Goal: Transaction & Acquisition: Book appointment/travel/reservation

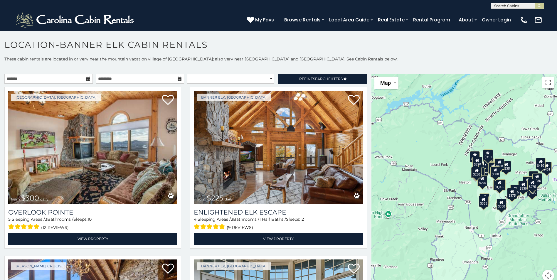
click at [86, 77] on icon at bounding box center [88, 79] width 4 height 4
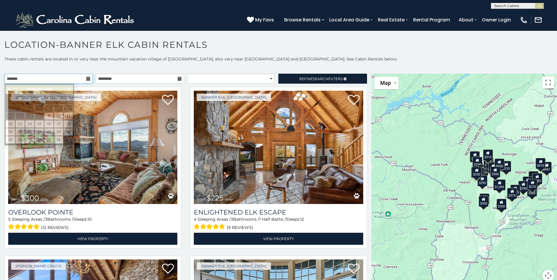
click at [83, 78] on input "text" at bounding box center [48, 79] width 88 height 10
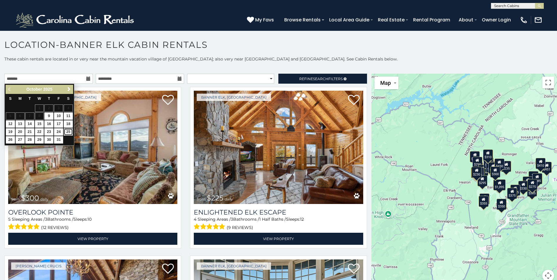
click at [67, 131] on link "25" at bounding box center [68, 131] width 9 height 7
type input "**********"
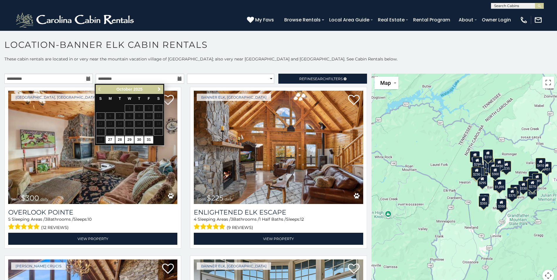
click at [158, 89] on span "Next" at bounding box center [159, 89] width 5 height 5
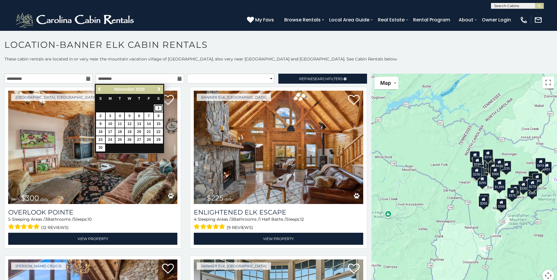
click at [158, 106] on link "1" at bounding box center [158, 107] width 9 height 7
type input "**********"
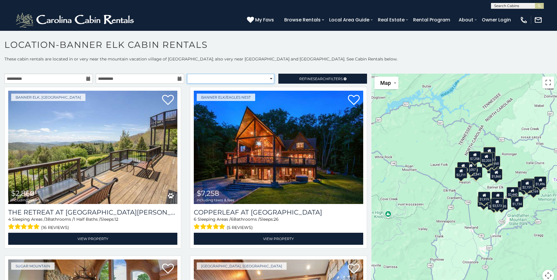
click at [267, 80] on select "**********" at bounding box center [230, 79] width 87 height 10
select select "*********"
click at [187, 74] on select "**********" at bounding box center [230, 79] width 87 height 10
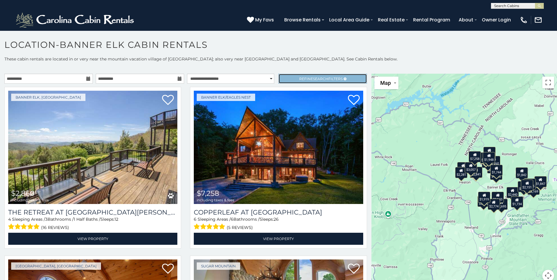
click at [333, 81] on link "Refine Search Filters" at bounding box center [322, 79] width 88 height 10
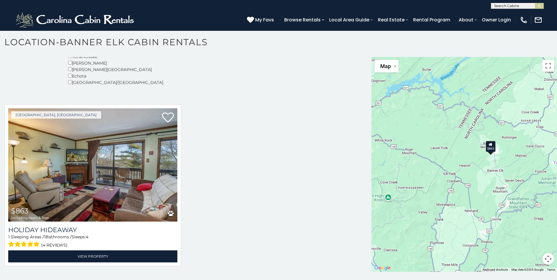
scroll to position [3, 0]
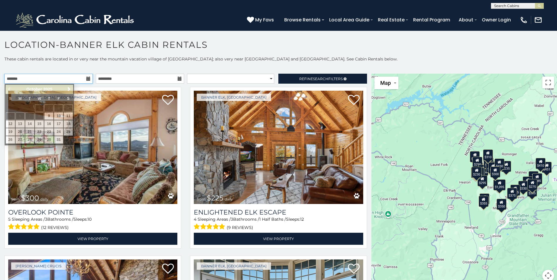
click at [81, 80] on input "text" at bounding box center [48, 79] width 88 height 10
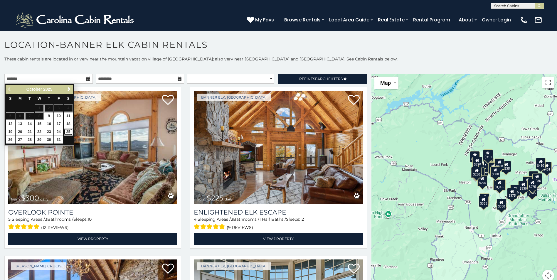
click at [68, 131] on link "25" at bounding box center [68, 131] width 9 height 7
type input "**********"
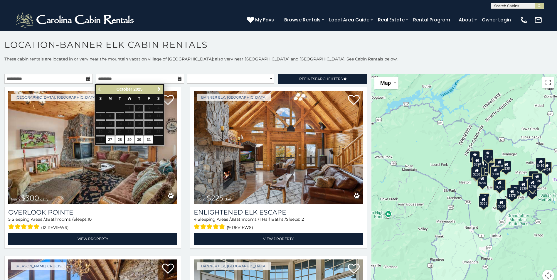
click at [178, 78] on icon at bounding box center [180, 79] width 4 height 4
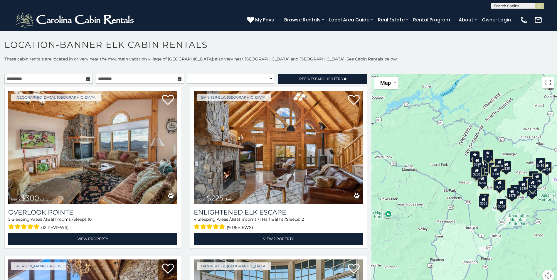
click at [178, 78] on icon at bounding box center [180, 79] width 4 height 4
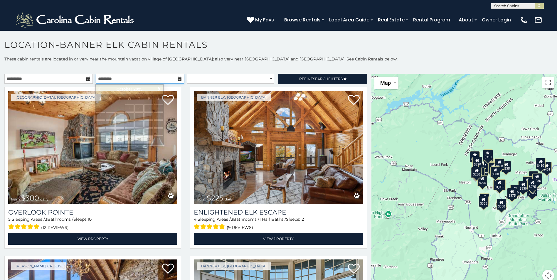
click at [171, 78] on input "text" at bounding box center [140, 79] width 88 height 10
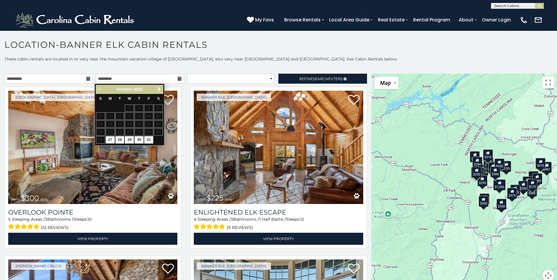
click at [155, 138] on table "S M T W T F S 1 2 3 4 5 6 7 8 9 10 11 12 13 14 15 16 17 18 19 20 21 22 23 24 25…" at bounding box center [129, 119] width 67 height 50
click at [159, 88] on span "Next" at bounding box center [159, 89] width 5 height 5
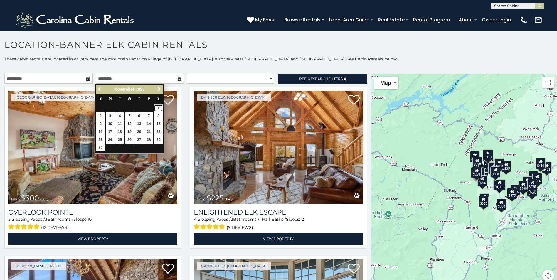
click at [158, 109] on link "1" at bounding box center [158, 107] width 9 height 7
type input "**********"
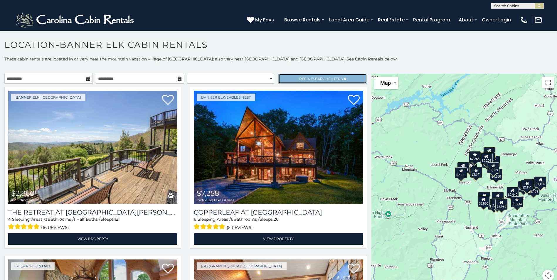
click at [330, 75] on link "Refine Search Filters" at bounding box center [322, 79] width 88 height 10
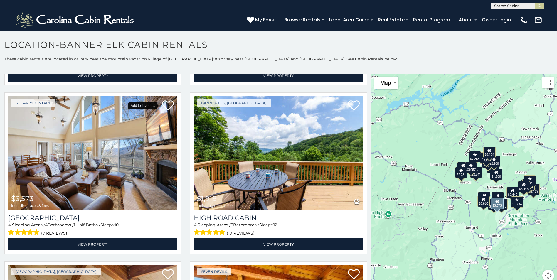
scroll to position [2025, 0]
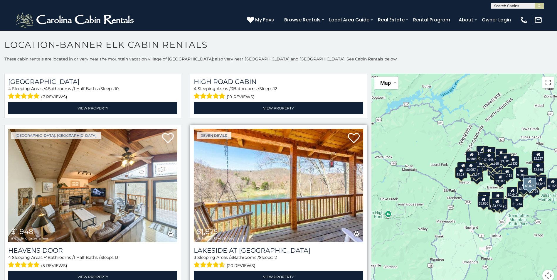
scroll to position [2172, 0]
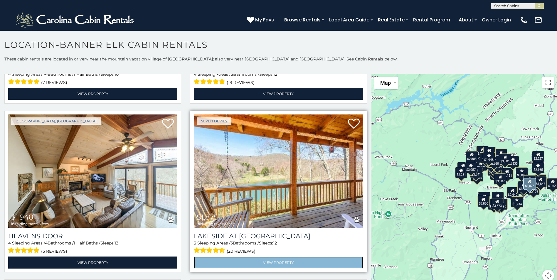
click at [266, 256] on link "View Property" at bounding box center [278, 262] width 169 height 12
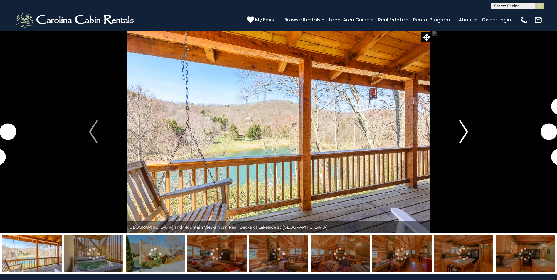
click at [465, 129] on img "Next" at bounding box center [463, 131] width 9 height 23
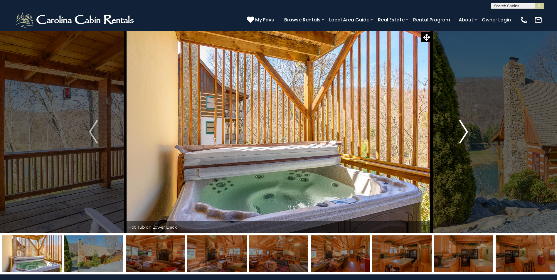
click at [465, 129] on img "Next" at bounding box center [463, 131] width 9 height 23
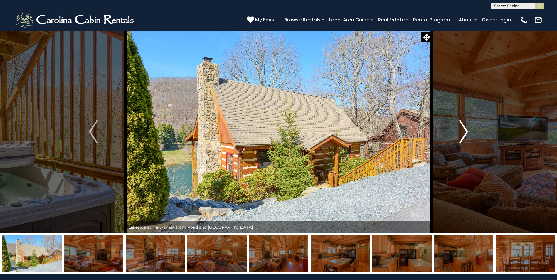
click at [465, 129] on img "Next" at bounding box center [463, 131] width 9 height 23
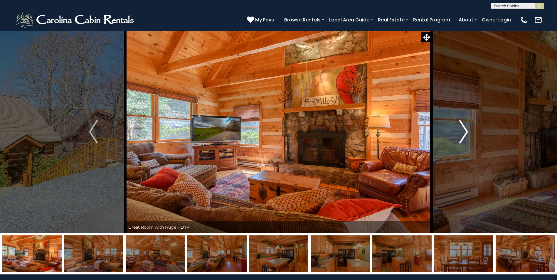
click at [465, 129] on img "Next" at bounding box center [463, 131] width 9 height 23
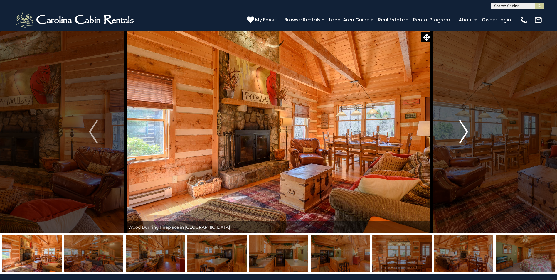
click at [465, 129] on img "Next" at bounding box center [463, 131] width 9 height 23
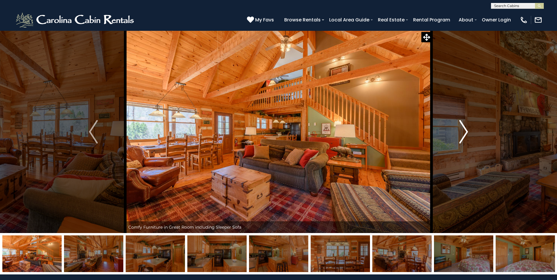
click at [464, 130] on img "Next" at bounding box center [463, 131] width 9 height 23
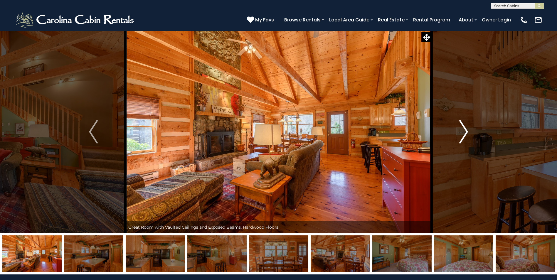
click at [464, 130] on img "Next" at bounding box center [463, 131] width 9 height 23
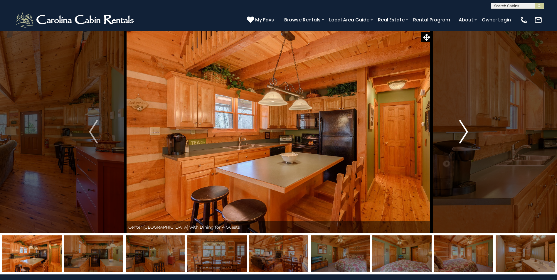
click at [464, 130] on img "Next" at bounding box center [463, 131] width 9 height 23
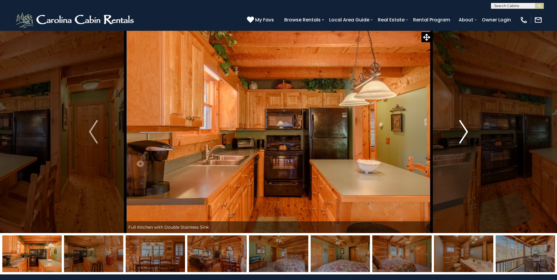
click at [464, 130] on img "Next" at bounding box center [463, 131] width 9 height 23
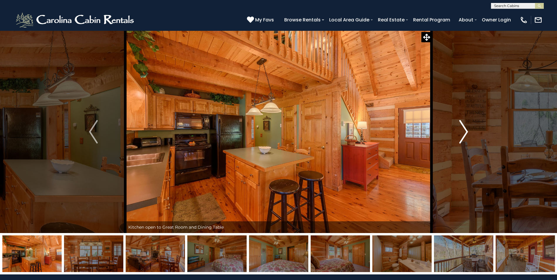
click at [464, 130] on img "Next" at bounding box center [463, 131] width 9 height 23
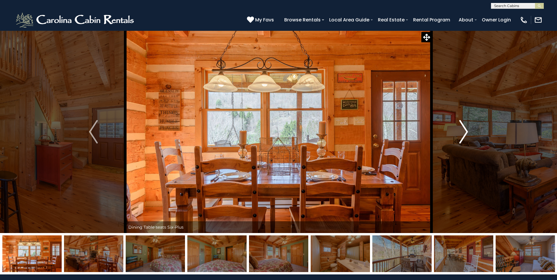
click at [464, 130] on img "Next" at bounding box center [463, 131] width 9 height 23
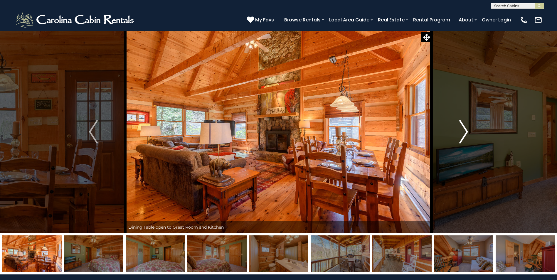
click at [464, 130] on img "Next" at bounding box center [463, 131] width 9 height 23
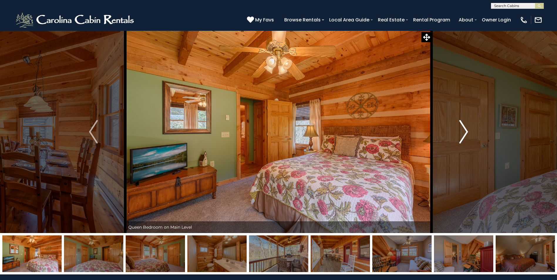
click at [464, 130] on img "Next" at bounding box center [463, 131] width 9 height 23
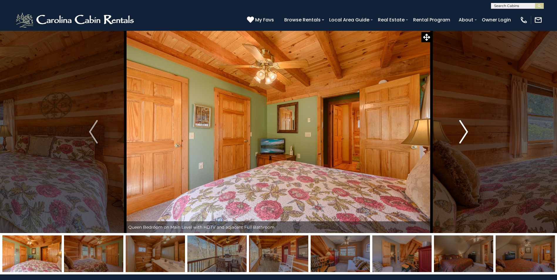
click at [464, 130] on img "Next" at bounding box center [463, 131] width 9 height 23
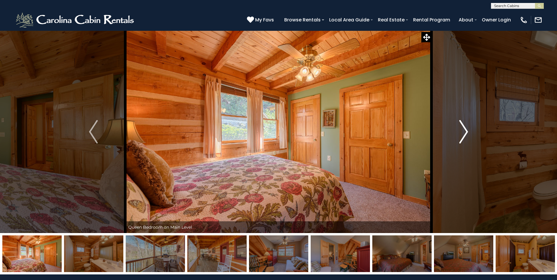
click at [464, 130] on img "Next" at bounding box center [463, 131] width 9 height 23
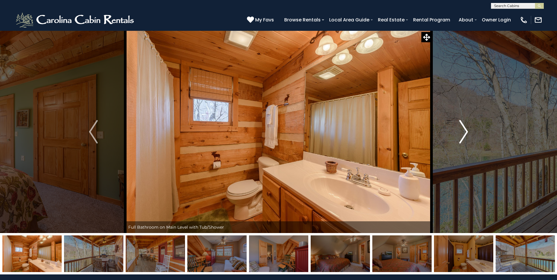
click at [464, 130] on img "Next" at bounding box center [463, 131] width 9 height 23
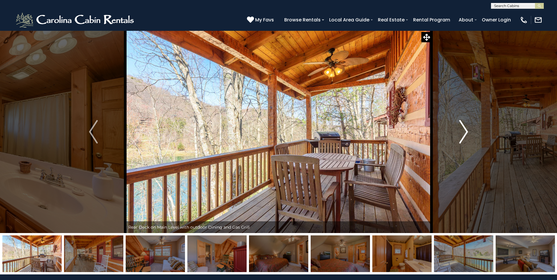
click at [464, 130] on img "Next" at bounding box center [463, 131] width 9 height 23
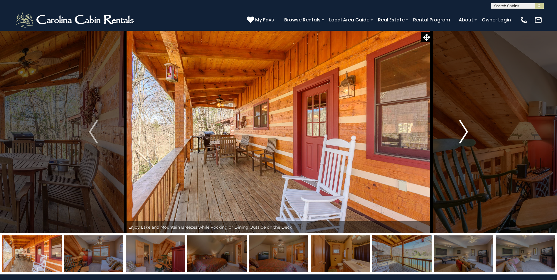
click at [464, 130] on img "Next" at bounding box center [463, 131] width 9 height 23
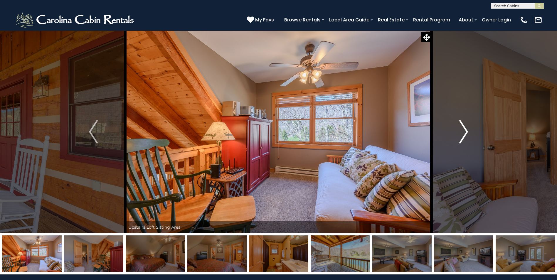
click at [464, 130] on img "Next" at bounding box center [463, 131] width 9 height 23
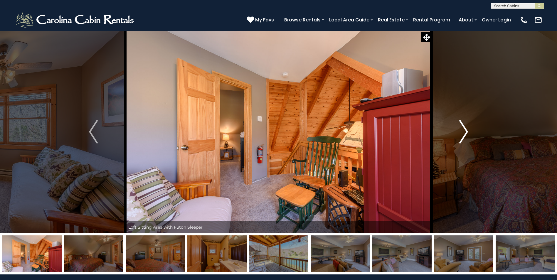
click at [464, 130] on img "Next" at bounding box center [463, 131] width 9 height 23
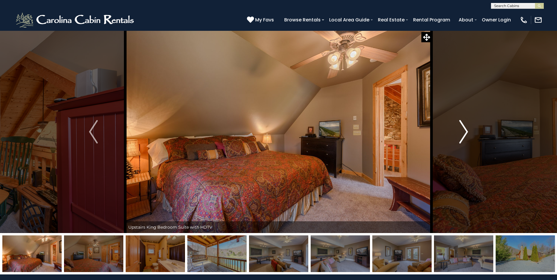
click at [464, 130] on img "Next" at bounding box center [463, 131] width 9 height 23
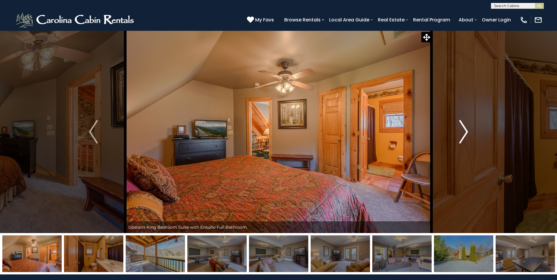
click at [464, 130] on img "Next" at bounding box center [463, 131] width 9 height 23
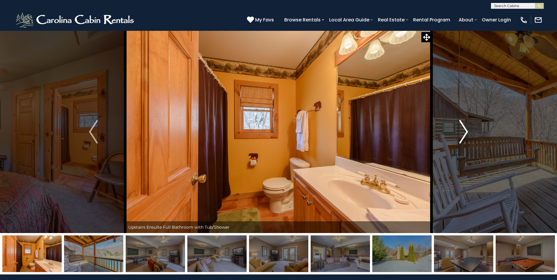
click at [464, 130] on img "Next" at bounding box center [463, 131] width 9 height 23
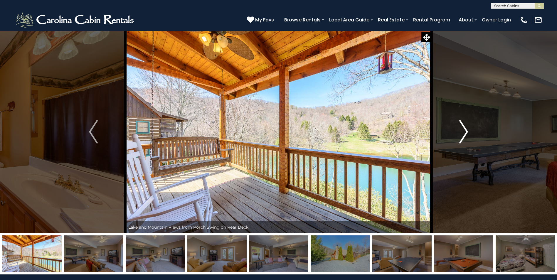
click at [463, 131] on img "Next" at bounding box center [463, 131] width 9 height 23
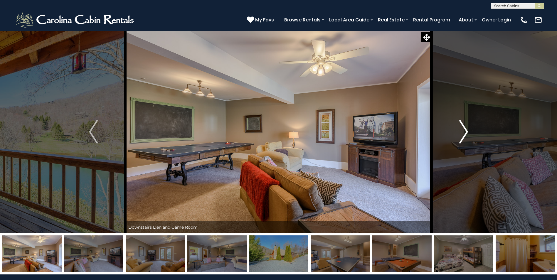
click at [463, 131] on img "Next" at bounding box center [463, 131] width 9 height 23
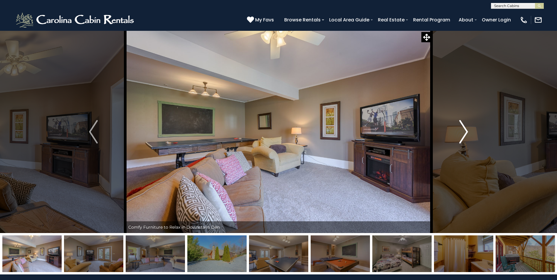
click at [463, 131] on img "Next" at bounding box center [463, 131] width 9 height 23
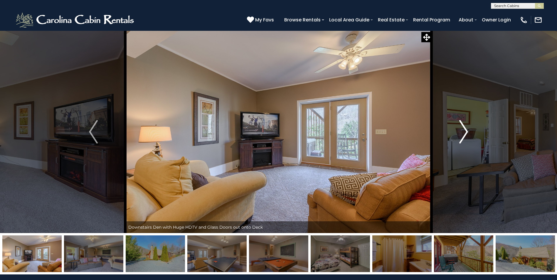
click at [463, 131] on img "Next" at bounding box center [463, 131] width 9 height 23
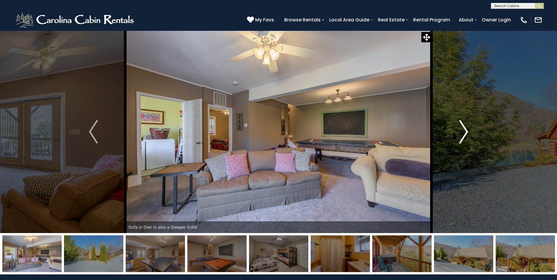
click at [463, 131] on img "Next" at bounding box center [463, 131] width 9 height 23
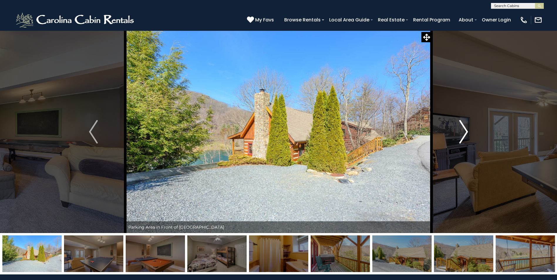
click at [463, 131] on img "Next" at bounding box center [463, 131] width 9 height 23
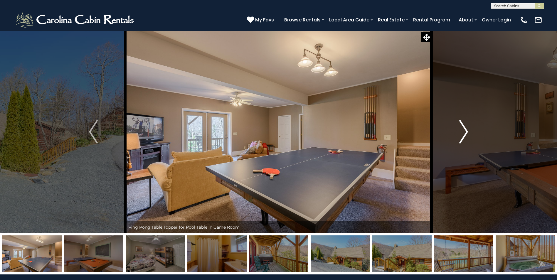
click at [463, 131] on img "Next" at bounding box center [463, 131] width 9 height 23
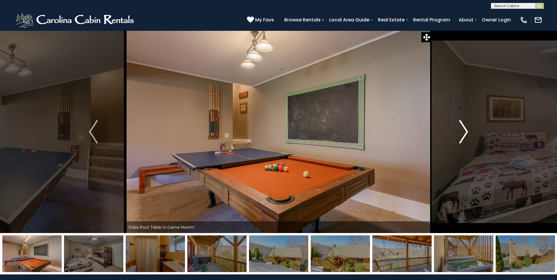
click at [462, 132] on img "Next" at bounding box center [463, 131] width 9 height 23
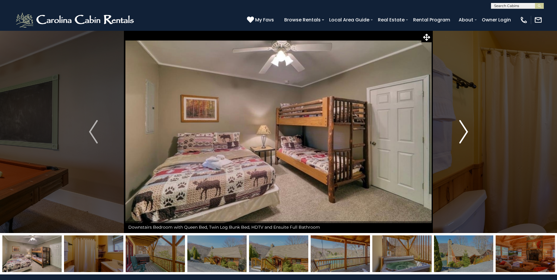
click at [461, 132] on img "Next" at bounding box center [463, 131] width 9 height 23
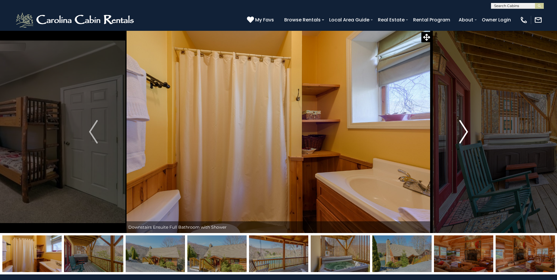
click at [461, 132] on img "Next" at bounding box center [463, 131] width 9 height 23
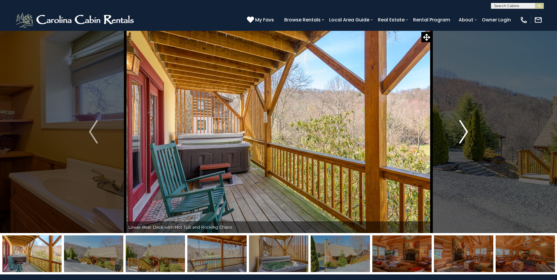
click at [461, 132] on img "Next" at bounding box center [463, 131] width 9 height 23
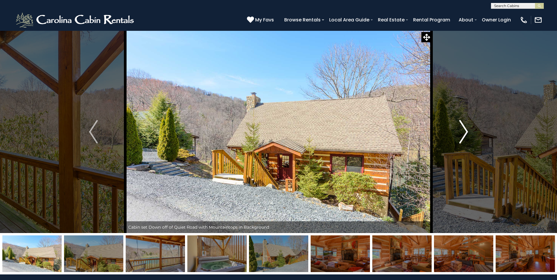
click at [461, 132] on img "Next" at bounding box center [463, 131] width 9 height 23
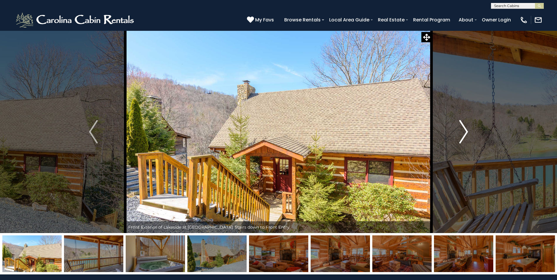
click at [461, 132] on img "Next" at bounding box center [463, 131] width 9 height 23
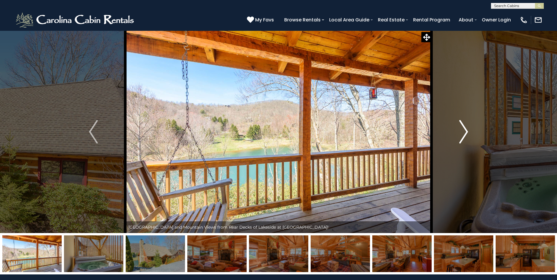
click at [461, 132] on img "Next" at bounding box center [463, 131] width 9 height 23
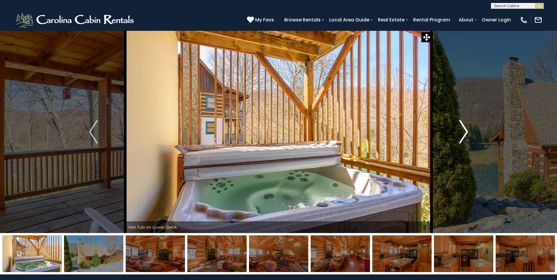
click at [461, 132] on img "Next" at bounding box center [463, 131] width 9 height 23
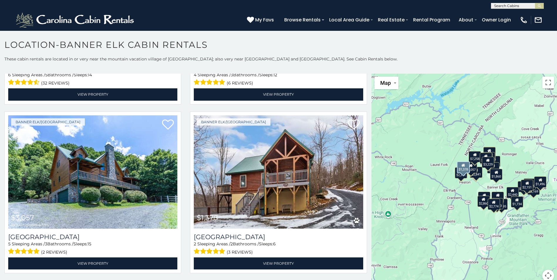
scroll to position [998, 0]
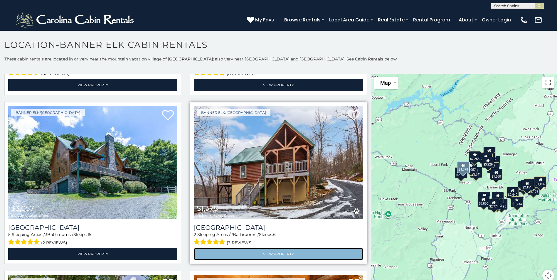
click at [231, 248] on link "View Property" at bounding box center [278, 254] width 169 height 12
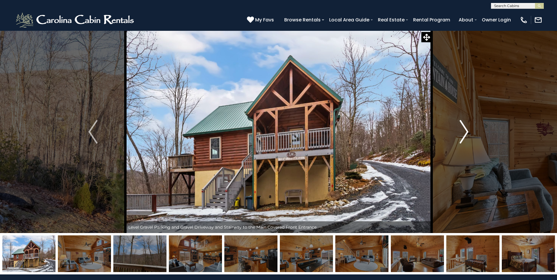
click at [464, 128] on img "Next" at bounding box center [463, 131] width 9 height 23
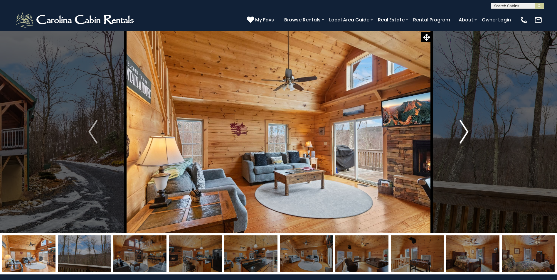
click at [464, 128] on img "Next" at bounding box center [463, 131] width 9 height 23
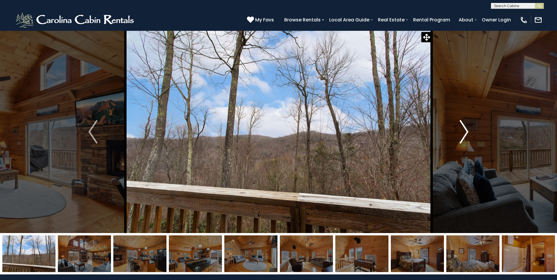
click at [464, 128] on img "Next" at bounding box center [463, 131] width 9 height 23
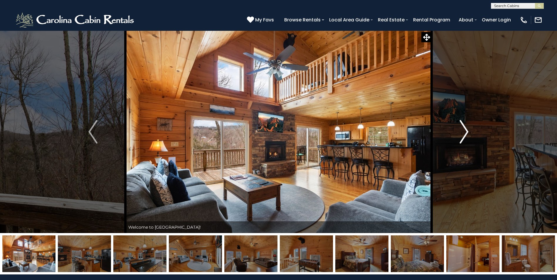
click at [464, 128] on img "Next" at bounding box center [463, 131] width 9 height 23
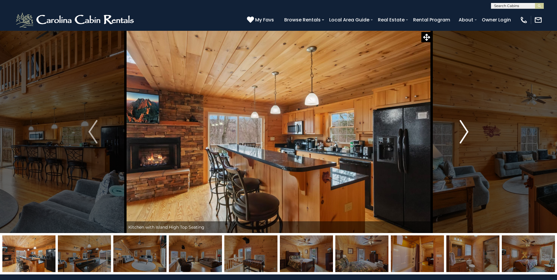
click at [464, 128] on img "Next" at bounding box center [463, 131] width 9 height 23
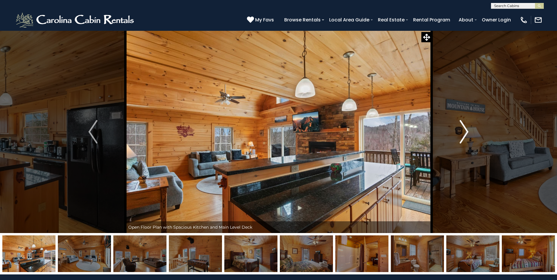
click at [463, 128] on img "Next" at bounding box center [463, 131] width 9 height 23
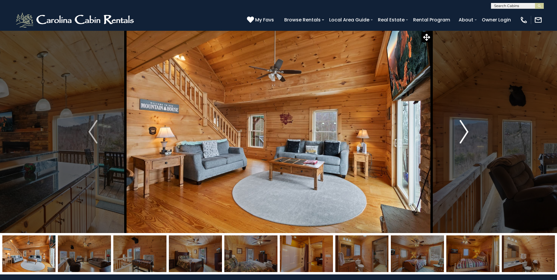
click at [463, 128] on img "Next" at bounding box center [463, 131] width 9 height 23
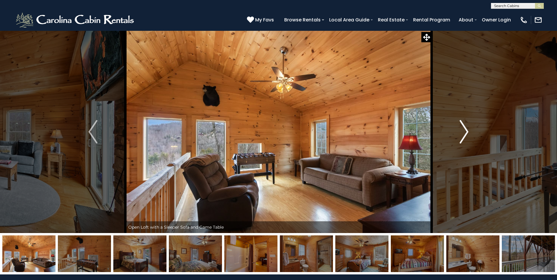
click at [463, 128] on img "Next" at bounding box center [463, 131] width 9 height 23
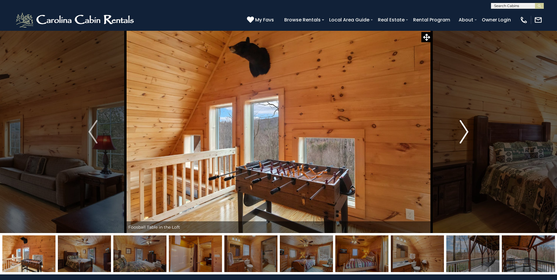
click at [462, 128] on img "Next" at bounding box center [463, 131] width 9 height 23
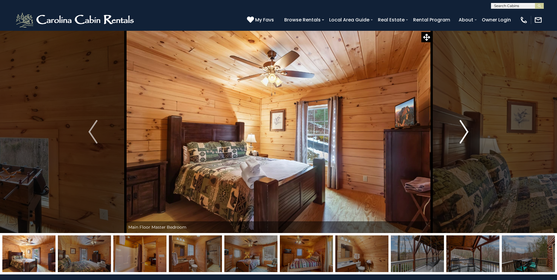
click at [462, 128] on img "Next" at bounding box center [463, 131] width 9 height 23
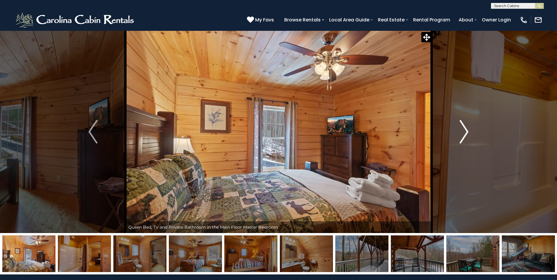
click at [462, 128] on img "Next" at bounding box center [463, 131] width 9 height 23
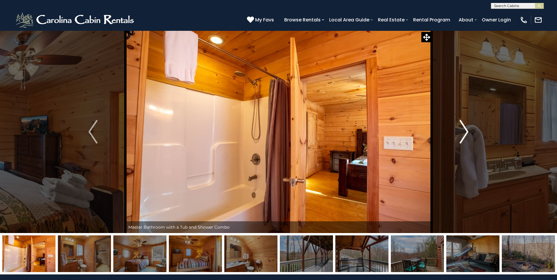
click at [462, 128] on img "Next" at bounding box center [463, 131] width 9 height 23
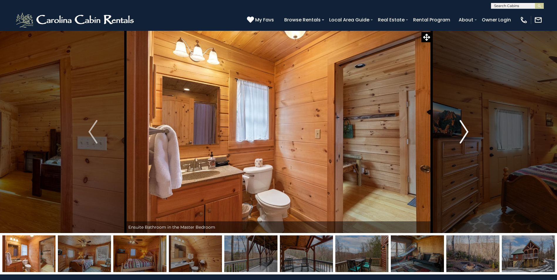
click at [462, 128] on img "Next" at bounding box center [463, 131] width 9 height 23
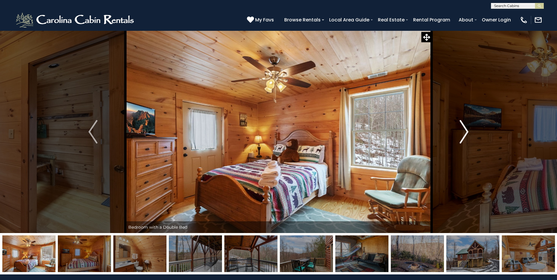
click at [462, 128] on img "Next" at bounding box center [463, 131] width 9 height 23
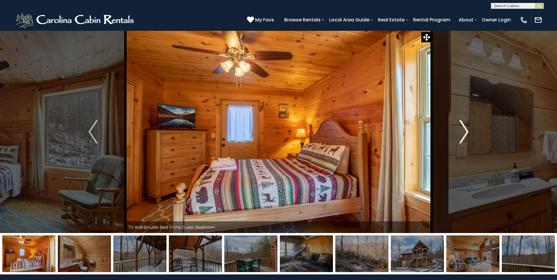
click at [462, 128] on img "Next" at bounding box center [463, 131] width 9 height 23
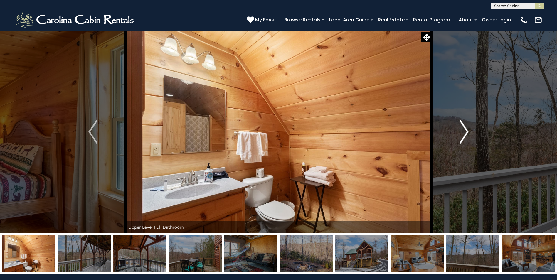
click at [461, 128] on img "Next" at bounding box center [463, 131] width 9 height 23
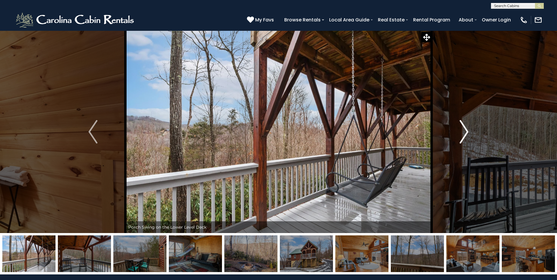
click at [461, 128] on img "Next" at bounding box center [463, 131] width 9 height 23
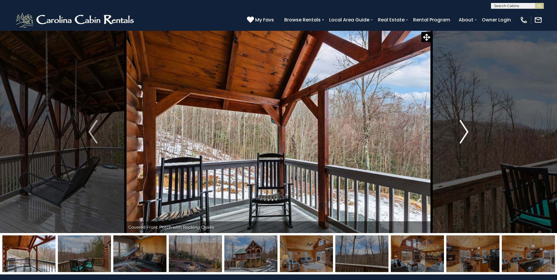
click at [461, 128] on img "Next" at bounding box center [463, 131] width 9 height 23
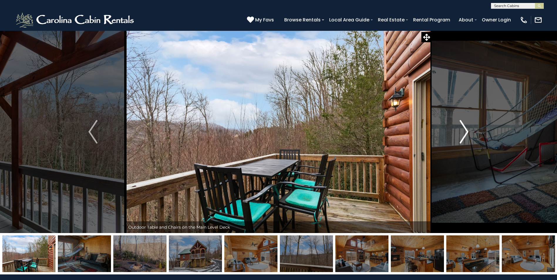
click at [461, 128] on img "Next" at bounding box center [463, 131] width 9 height 23
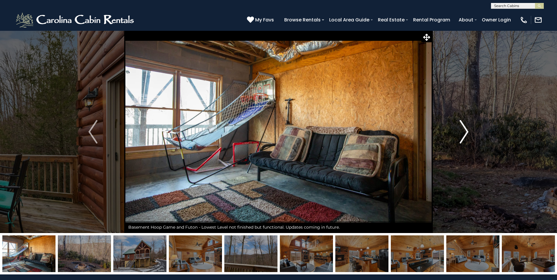
click at [461, 128] on img "Next" at bounding box center [463, 131] width 9 height 23
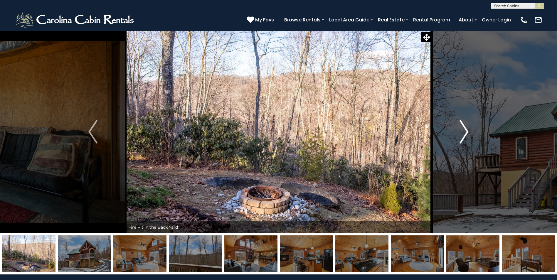
click at [461, 128] on img "Next" at bounding box center [463, 131] width 9 height 23
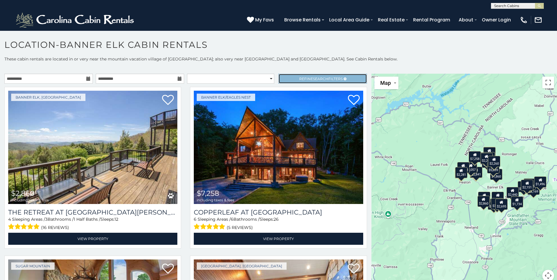
click at [313, 78] on span "Search" at bounding box center [320, 79] width 15 height 4
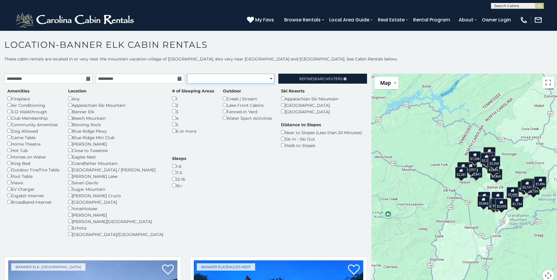
click at [266, 79] on select "**********" at bounding box center [230, 79] width 87 height 10
select select "*********"
click at [187, 74] on select "**********" at bounding box center [230, 79] width 87 height 10
click at [227, 162] on div "Amenities Fireplace Air Conditioning 3-D Walkthrough Club Membership Community …" at bounding box center [185, 166] width 365 height 156
